Goal: Use online tool/utility: Utilize a website feature to perform a specific function

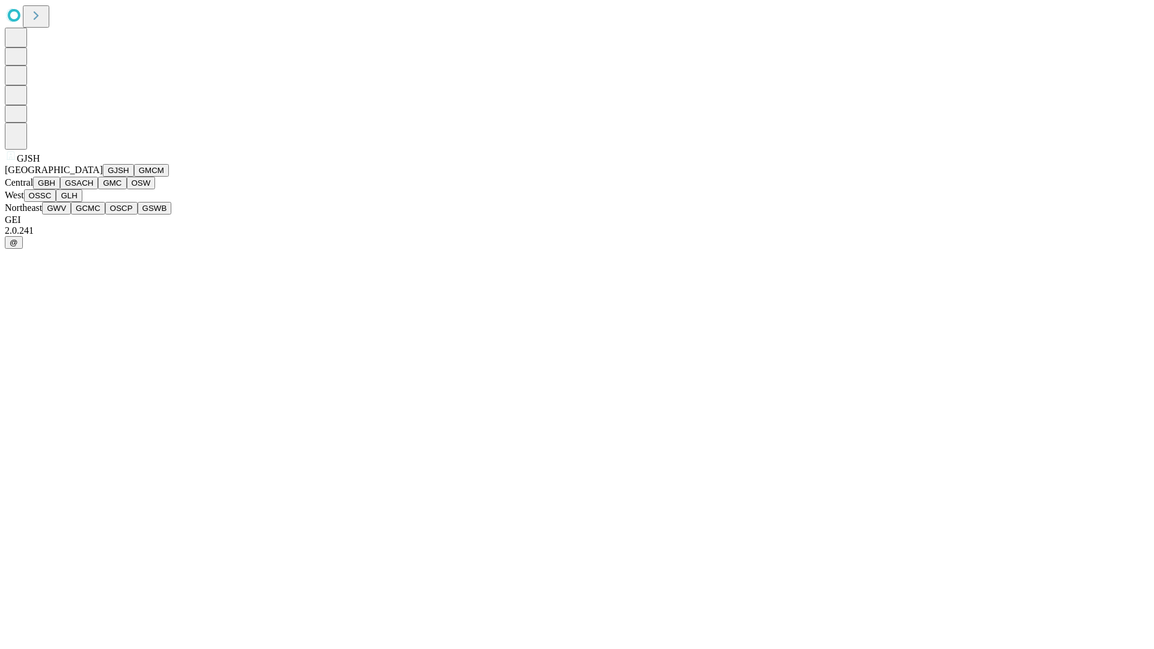
click at [103, 177] on button "GJSH" at bounding box center [118, 170] width 31 height 13
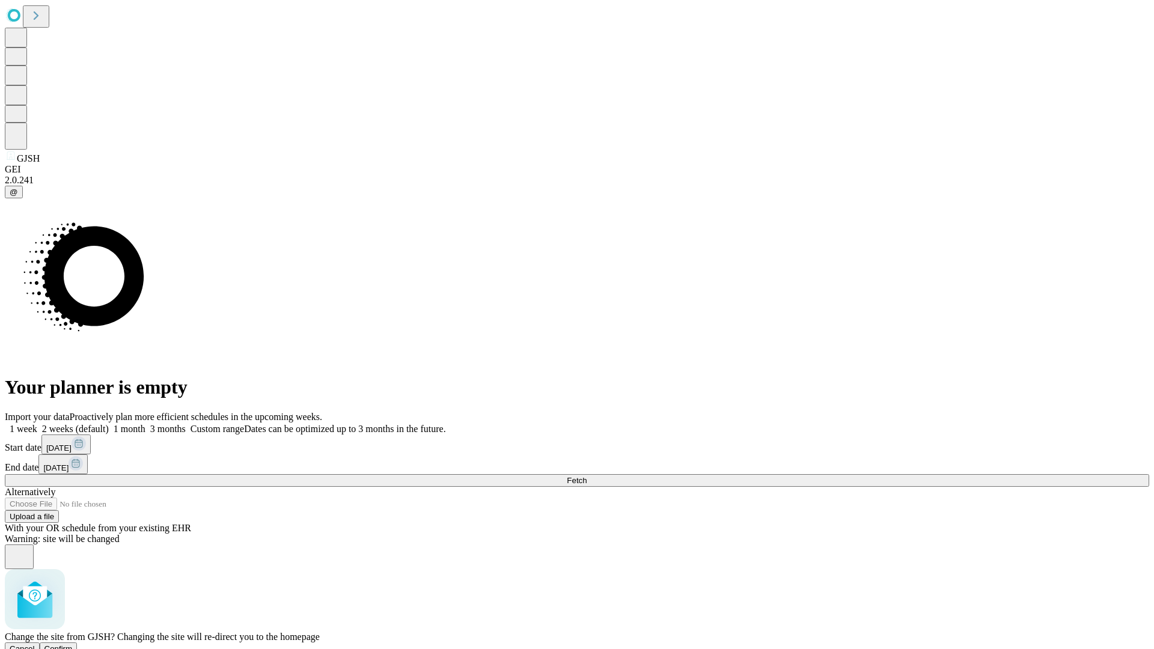
click at [73, 644] on span "Confirm" at bounding box center [58, 648] width 28 height 9
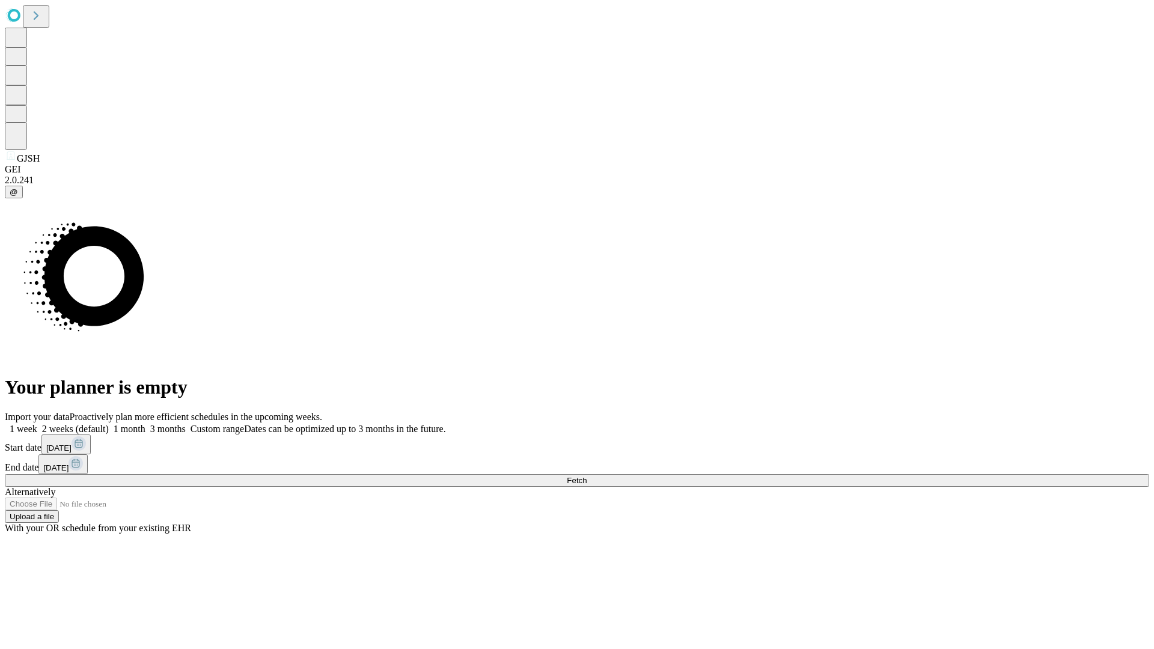
click at [37, 424] on label "1 week" at bounding box center [21, 429] width 32 height 10
click at [587, 476] on span "Fetch" at bounding box center [577, 480] width 20 height 9
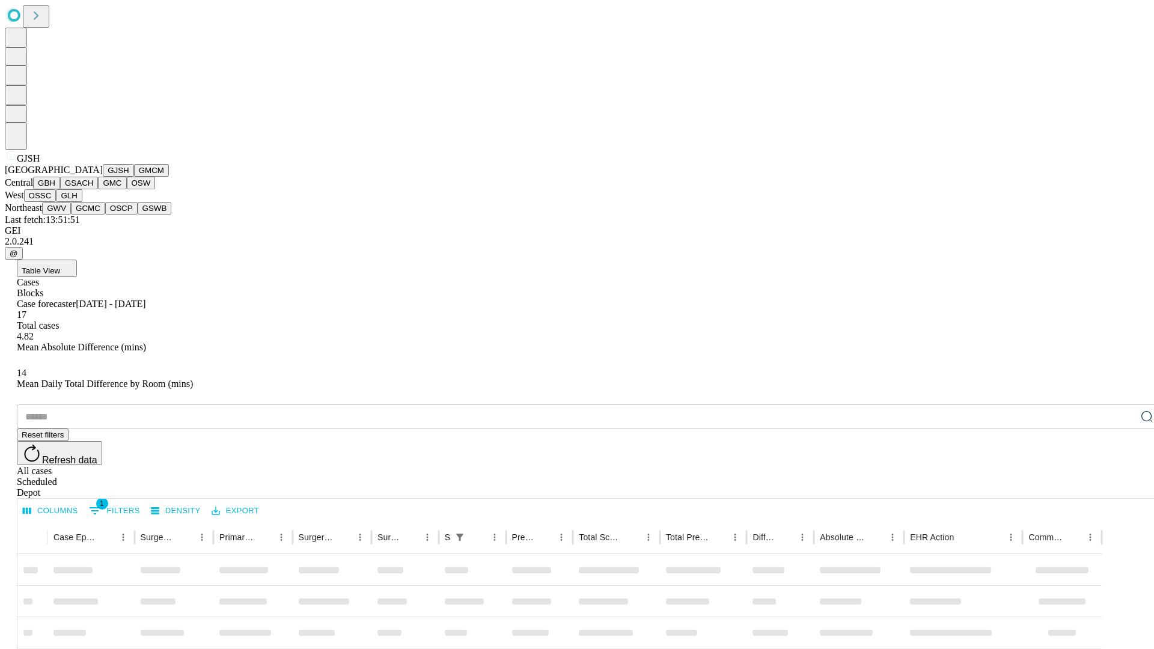
click at [134, 177] on button "GMCM" at bounding box center [151, 170] width 35 height 13
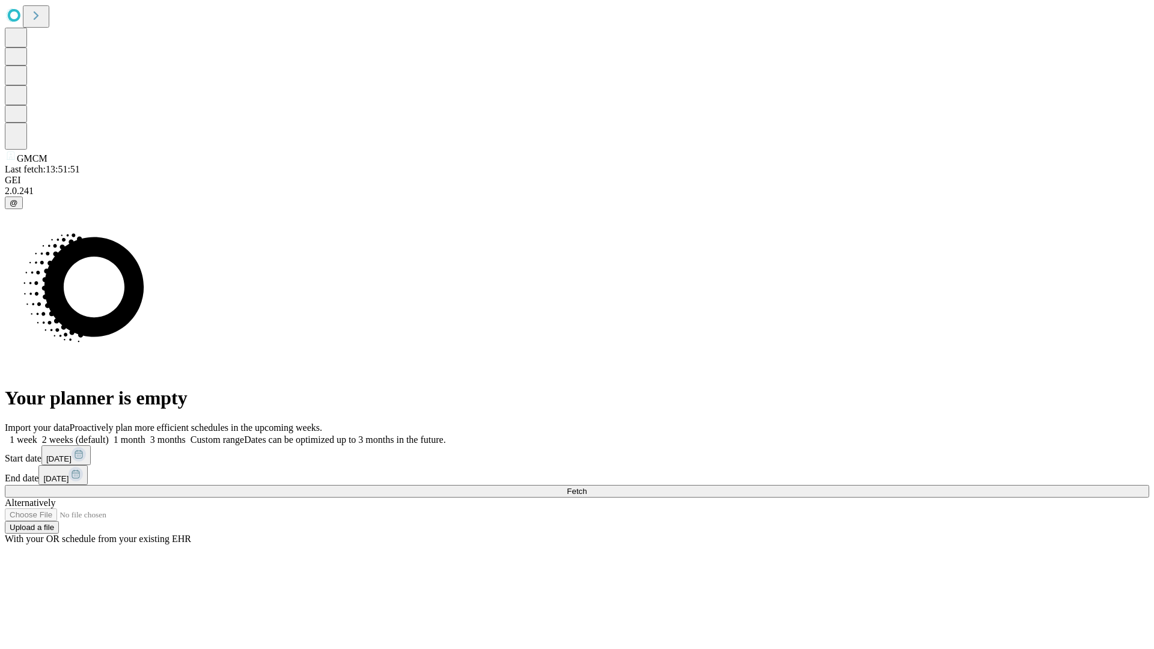
click at [37, 435] on label "1 week" at bounding box center [21, 440] width 32 height 10
click at [587, 487] on span "Fetch" at bounding box center [577, 491] width 20 height 9
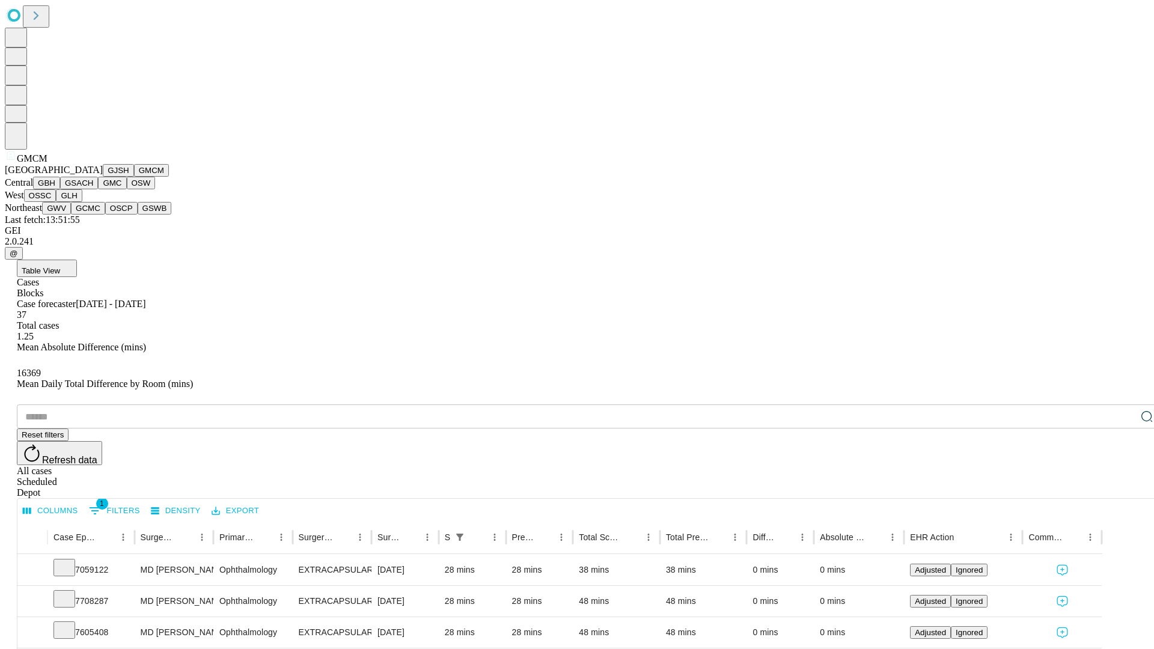
click at [60, 189] on button "GBH" at bounding box center [46, 183] width 27 height 13
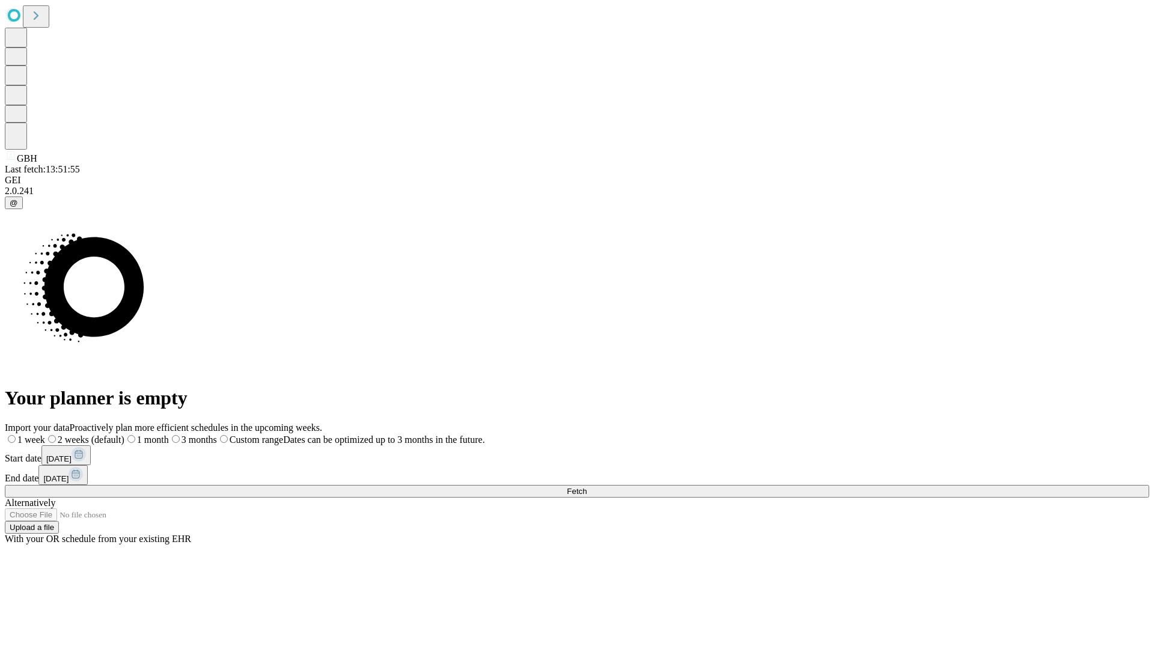
click at [587, 487] on span "Fetch" at bounding box center [577, 491] width 20 height 9
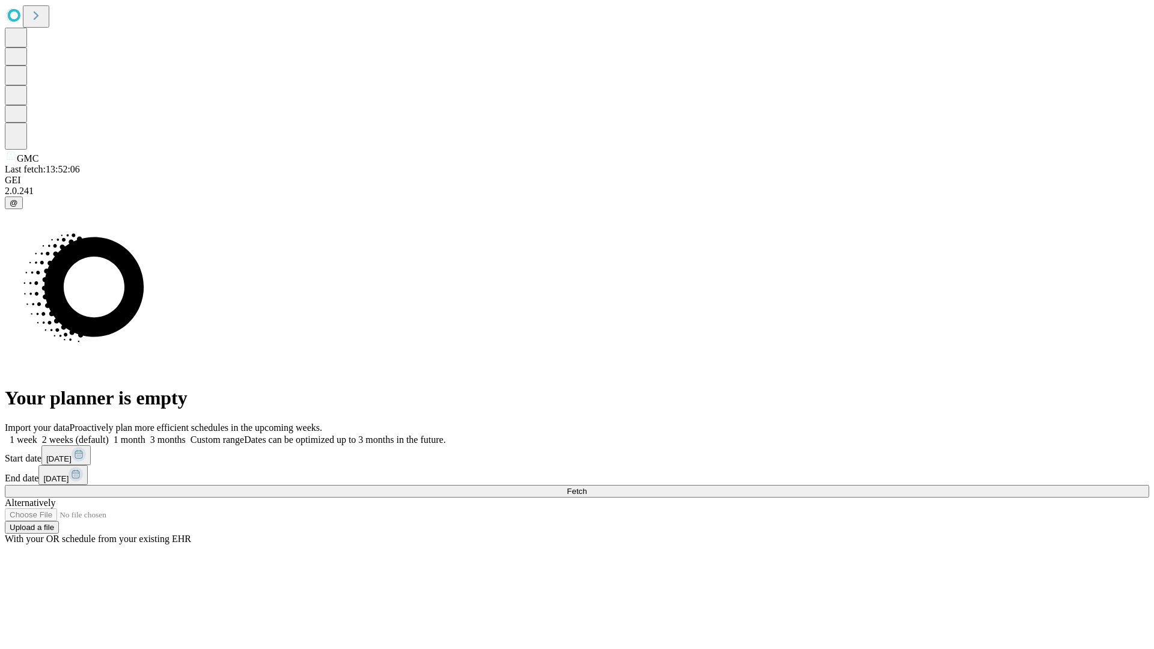
click at [587, 487] on span "Fetch" at bounding box center [577, 491] width 20 height 9
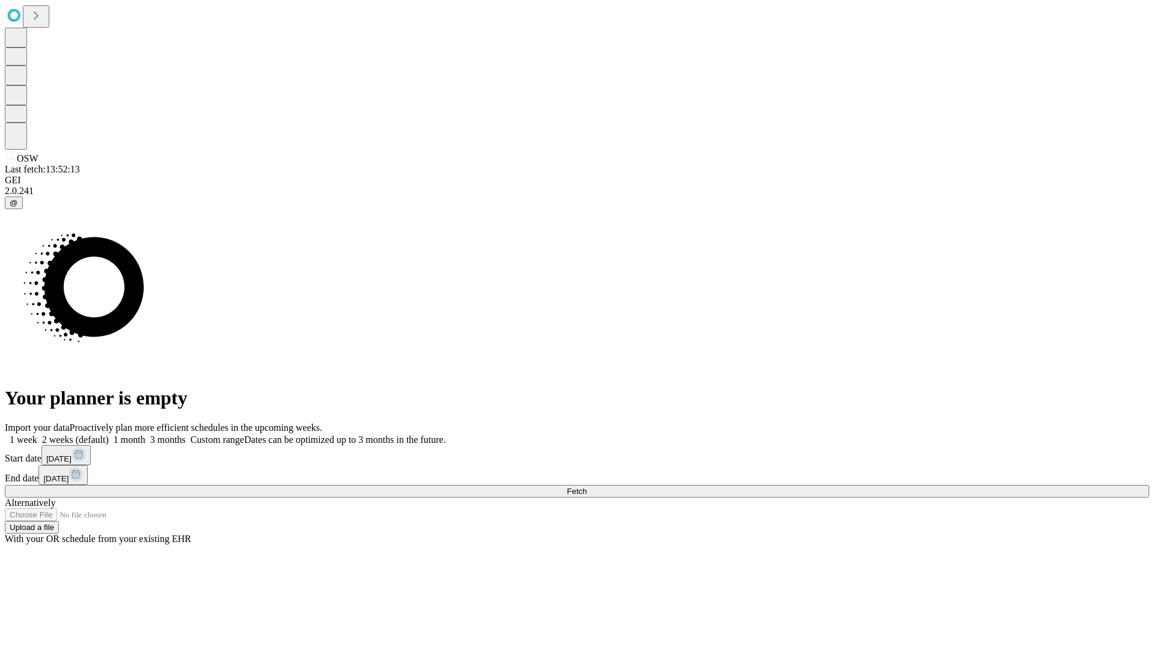
click at [37, 435] on label "1 week" at bounding box center [21, 440] width 32 height 10
click at [587, 487] on span "Fetch" at bounding box center [577, 491] width 20 height 9
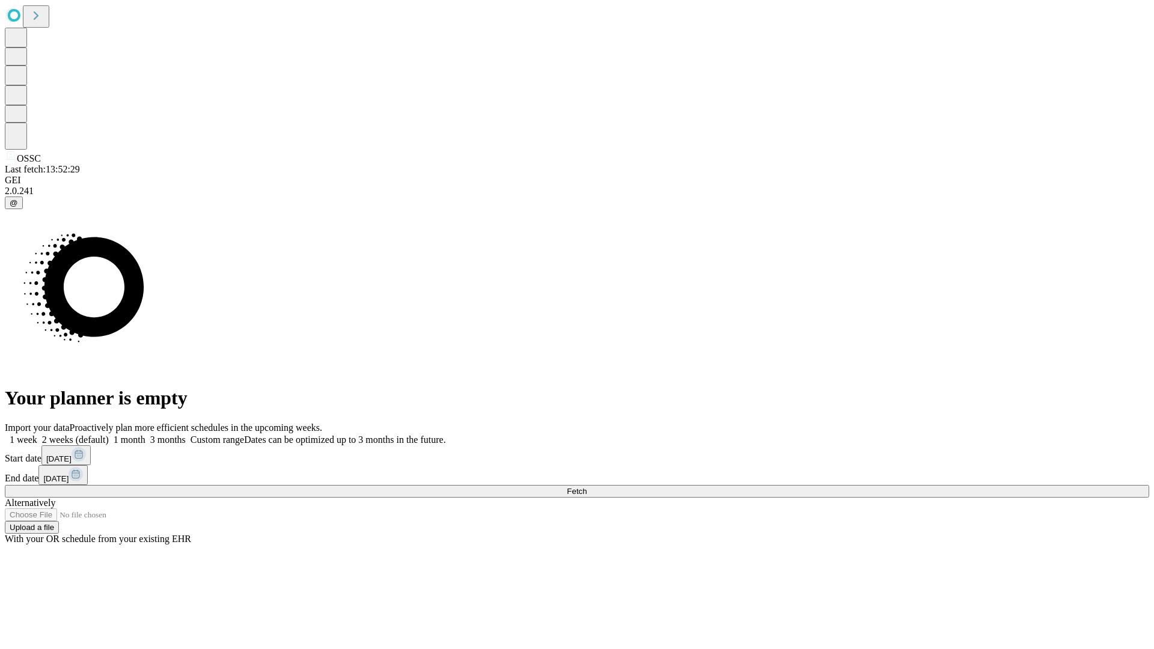
click at [37, 435] on label "1 week" at bounding box center [21, 440] width 32 height 10
click at [587, 487] on span "Fetch" at bounding box center [577, 491] width 20 height 9
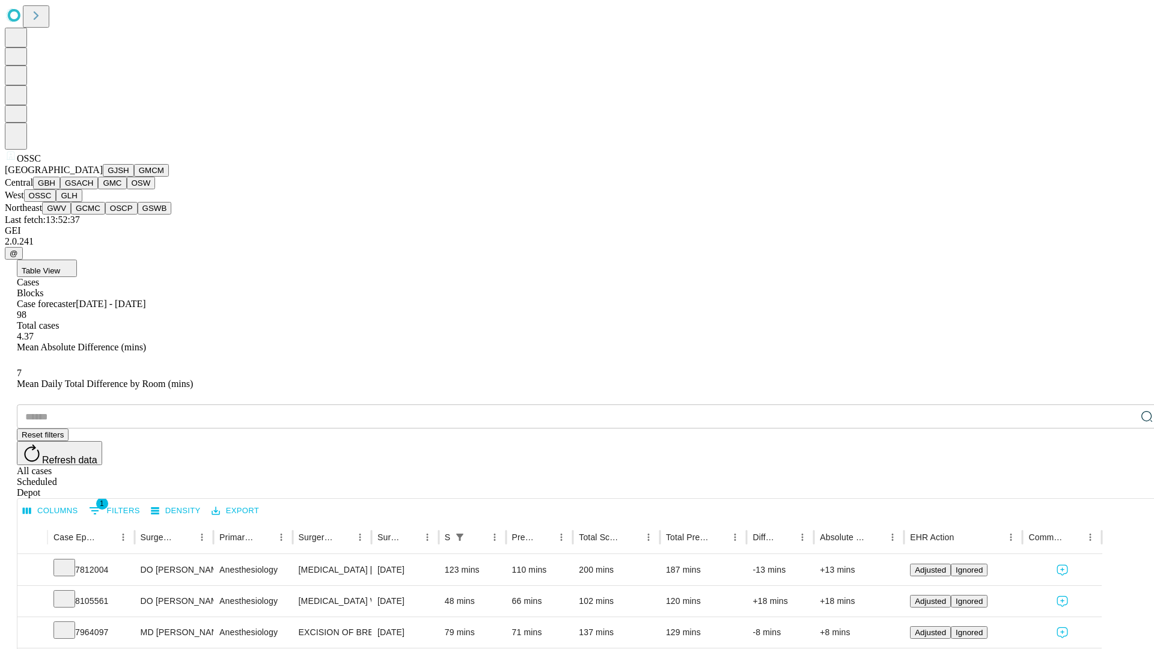
click at [82, 202] on button "GLH" at bounding box center [69, 195] width 26 height 13
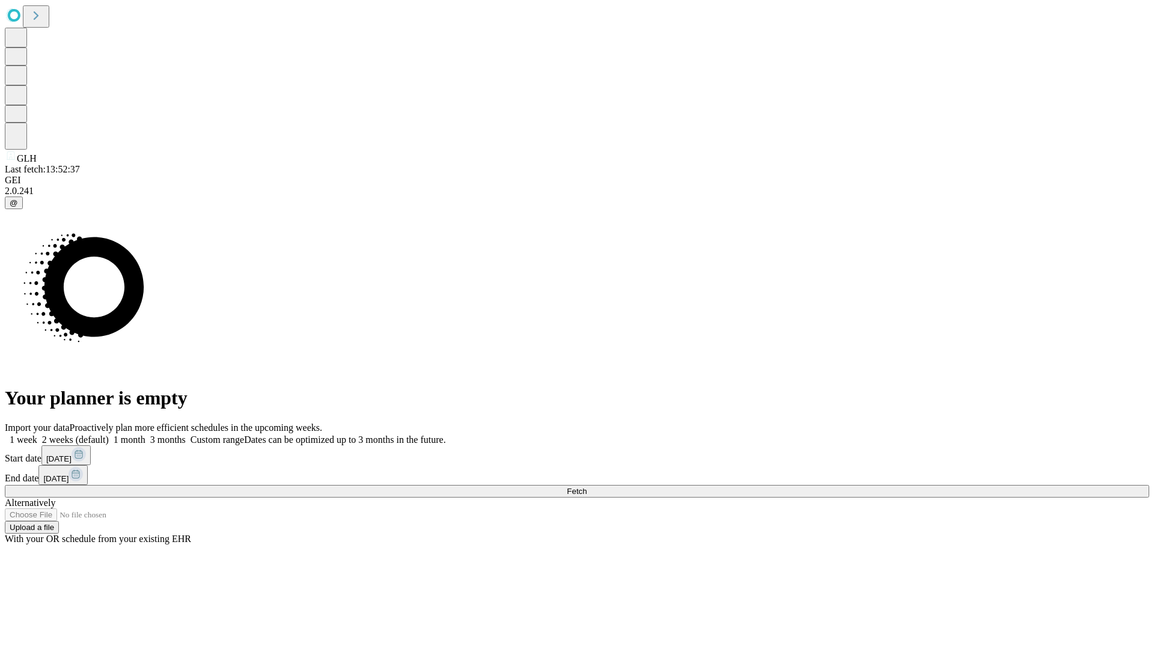
click at [37, 435] on label "1 week" at bounding box center [21, 440] width 32 height 10
click at [587, 487] on span "Fetch" at bounding box center [577, 491] width 20 height 9
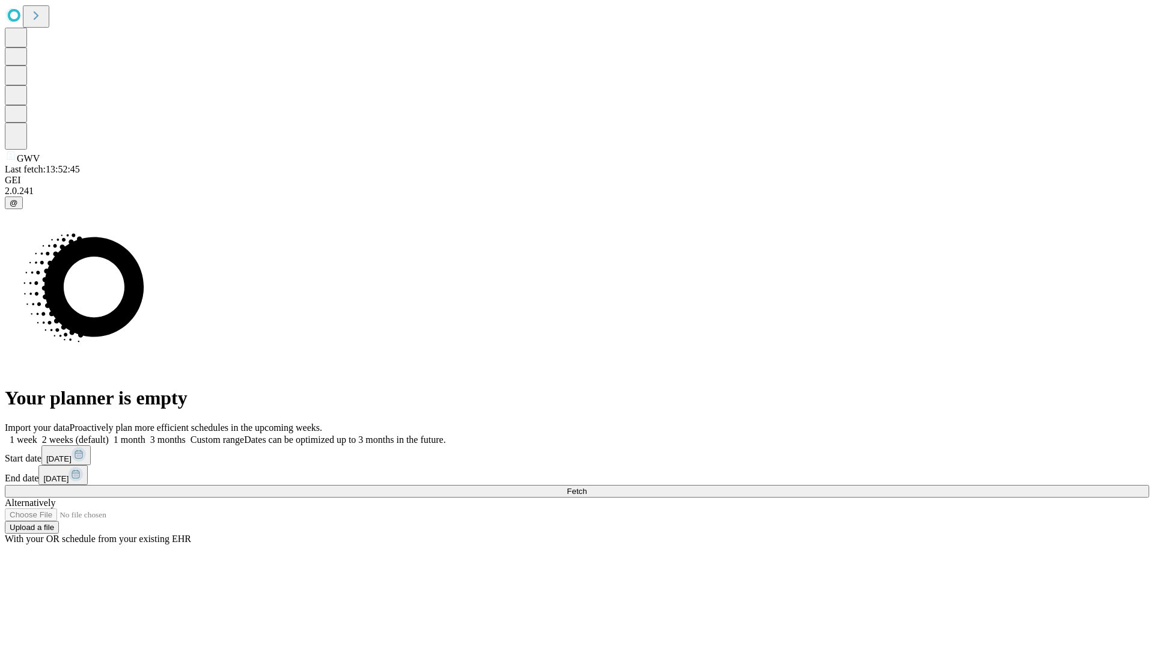
click at [37, 435] on label "1 week" at bounding box center [21, 440] width 32 height 10
click at [587, 487] on span "Fetch" at bounding box center [577, 491] width 20 height 9
click at [37, 435] on label "1 week" at bounding box center [21, 440] width 32 height 10
click at [587, 487] on span "Fetch" at bounding box center [577, 491] width 20 height 9
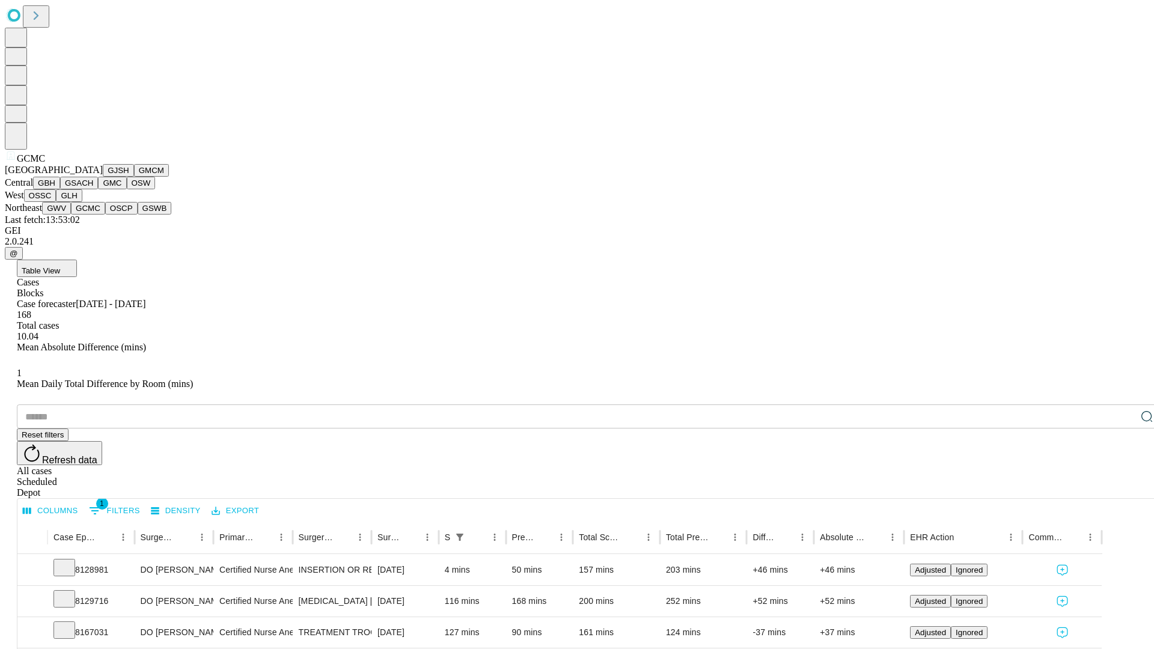
click at [105, 215] on button "OSCP" at bounding box center [121, 208] width 32 height 13
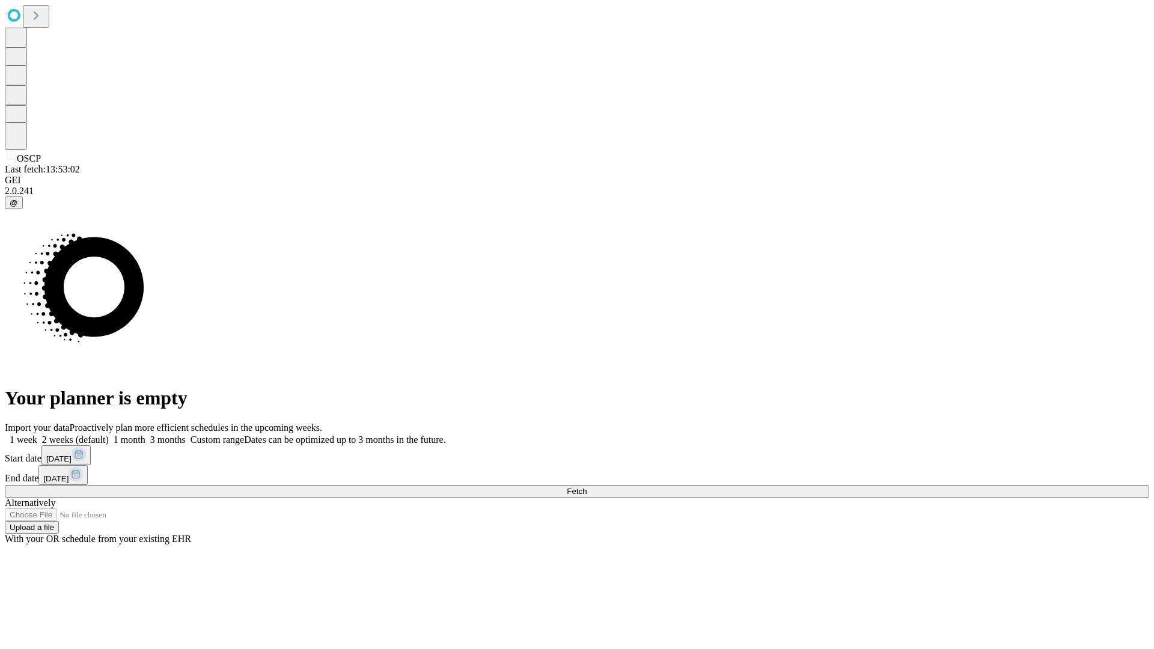
click at [37, 435] on label "1 week" at bounding box center [21, 440] width 32 height 10
click at [587, 487] on span "Fetch" at bounding box center [577, 491] width 20 height 9
